Goal: Navigation & Orientation: Find specific page/section

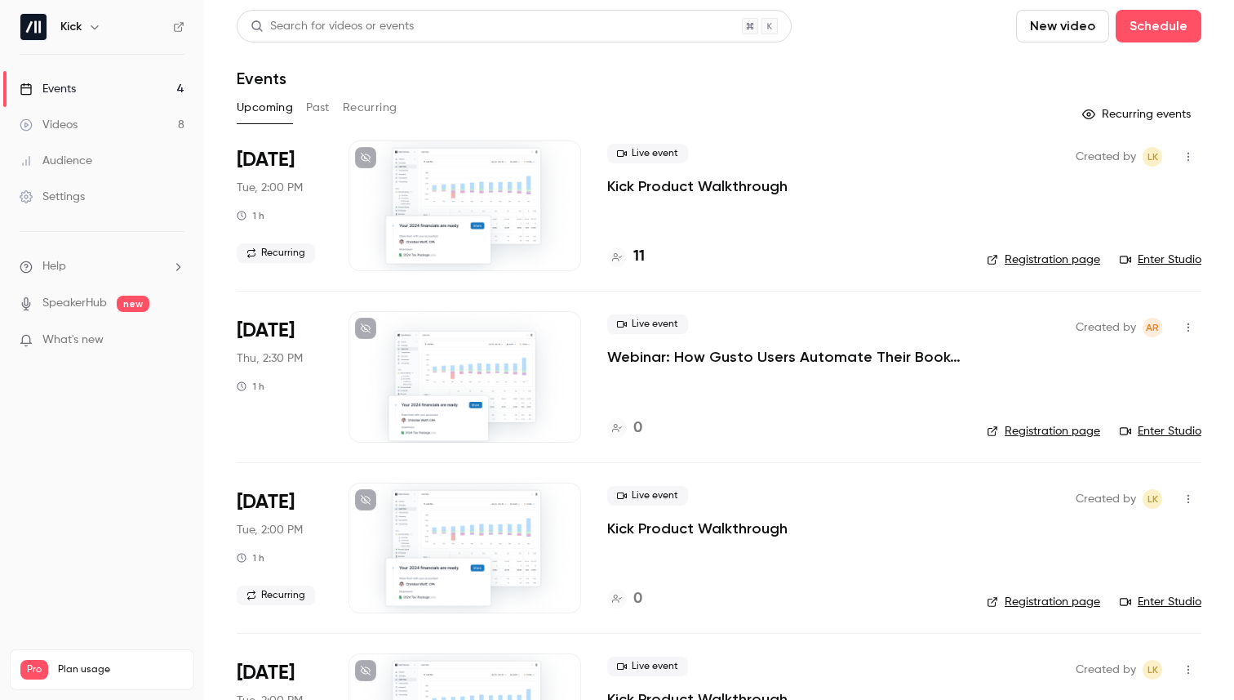
click at [329, 110] on button "Past" at bounding box center [318, 108] width 24 height 26
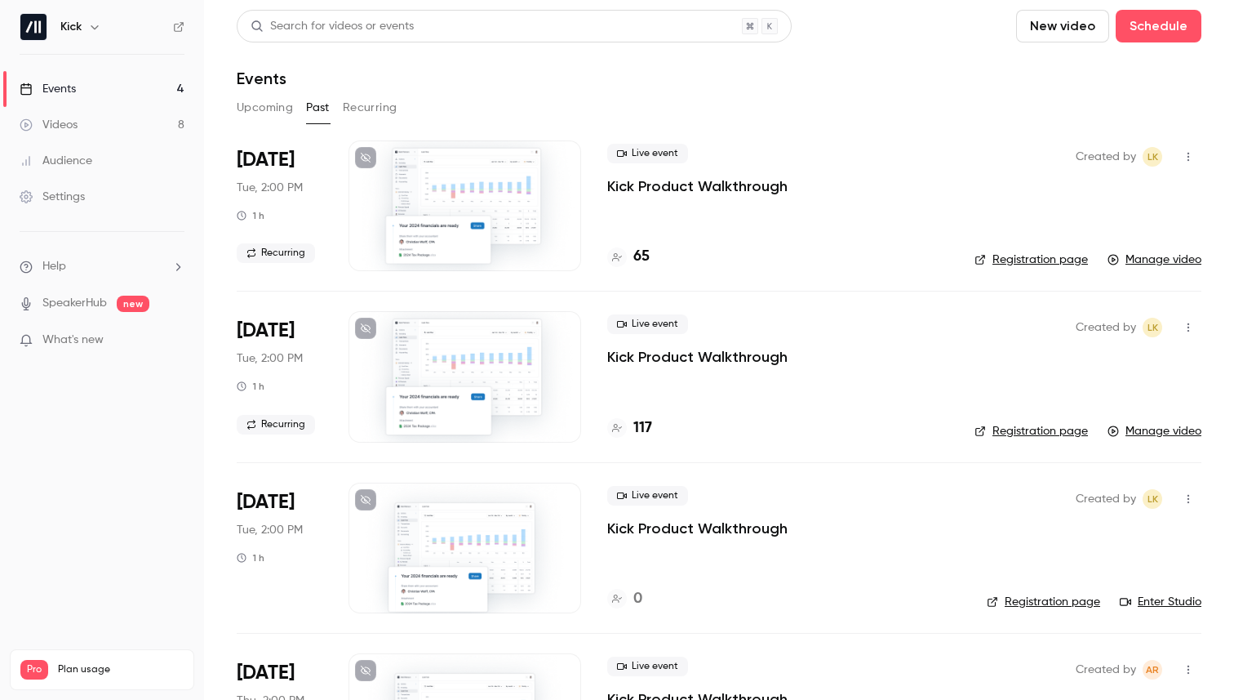
click at [372, 98] on button "Recurring" at bounding box center [370, 108] width 55 height 26
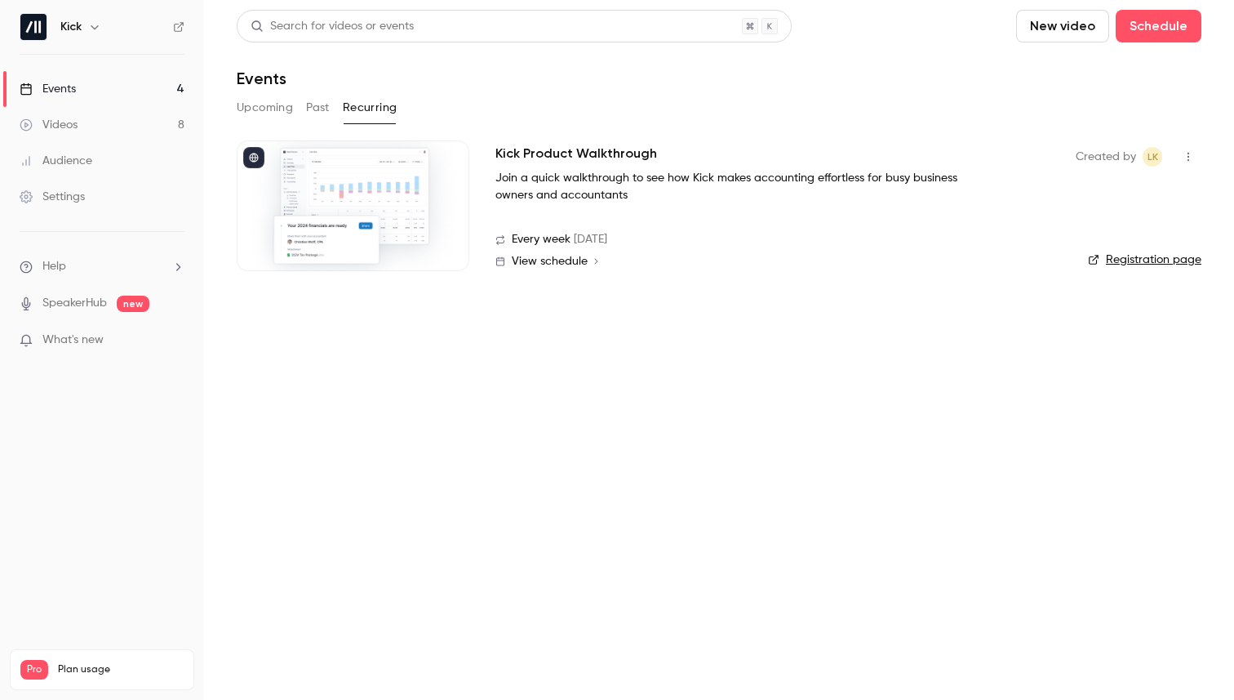
click at [326, 109] on button "Past" at bounding box center [318, 108] width 24 height 26
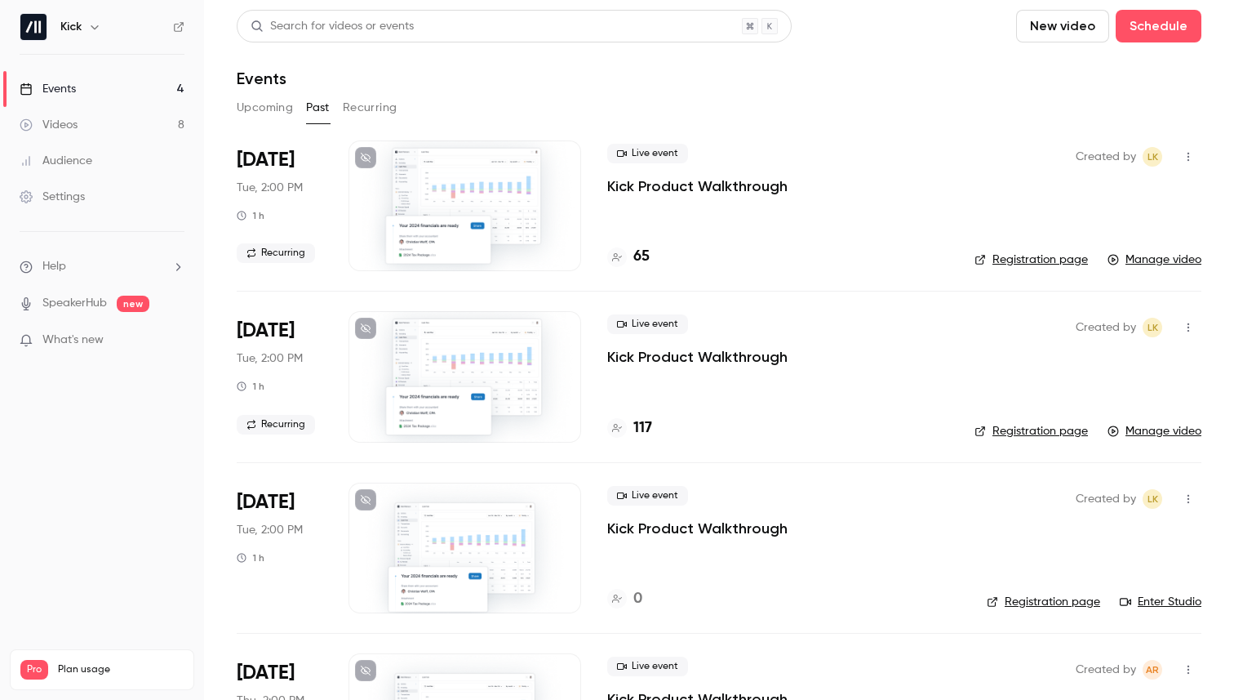
click at [270, 112] on button "Upcoming" at bounding box center [265, 108] width 56 height 26
